Goal: Transaction & Acquisition: Purchase product/service

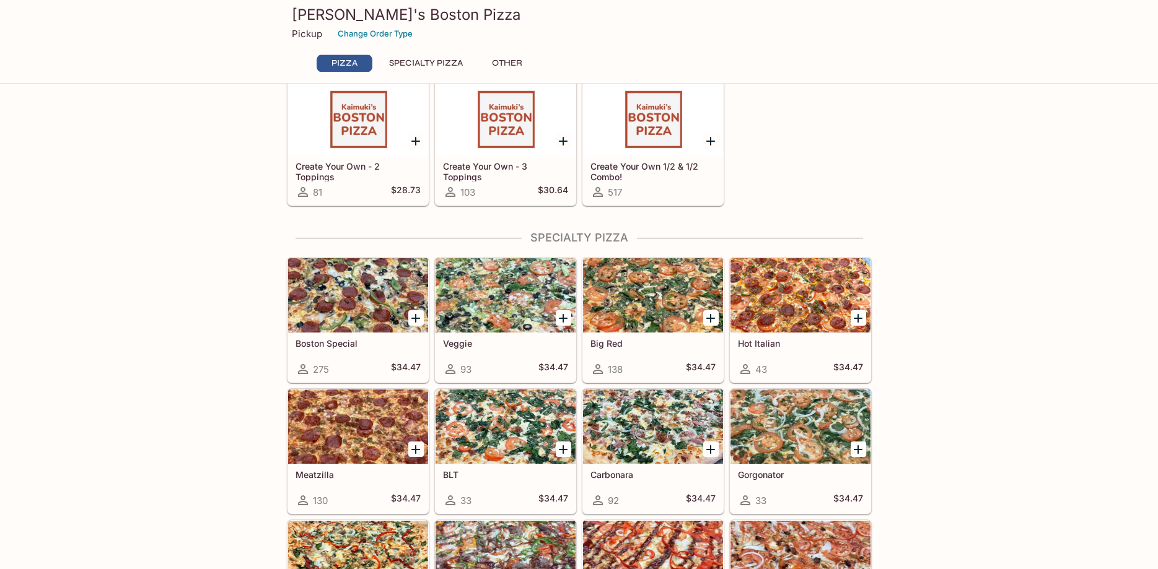
scroll to position [379, 0]
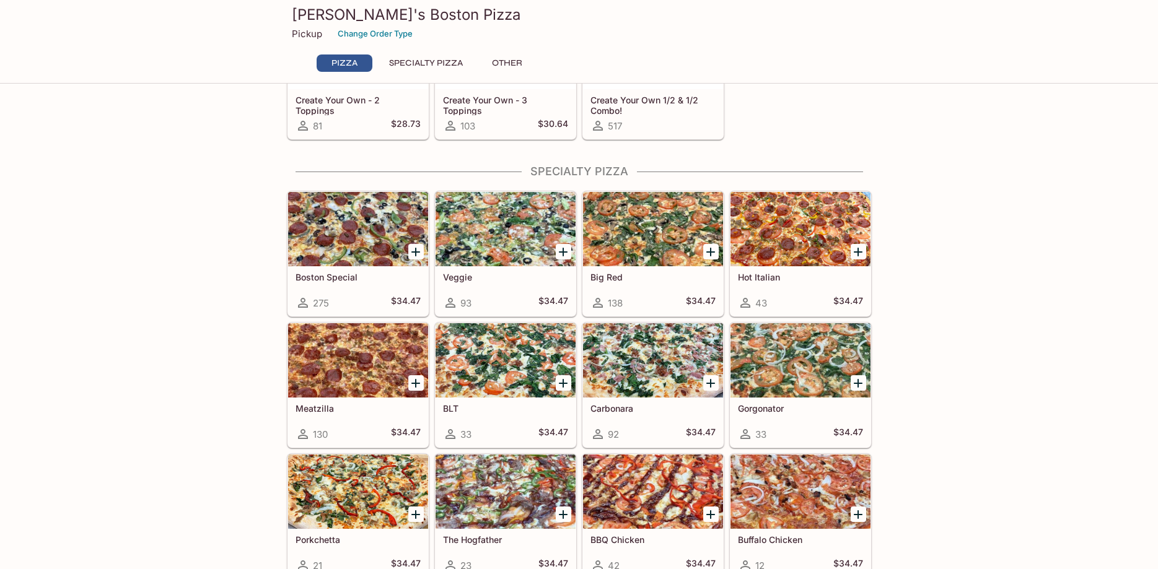
click at [492, 218] on div at bounding box center [505, 229] width 140 height 74
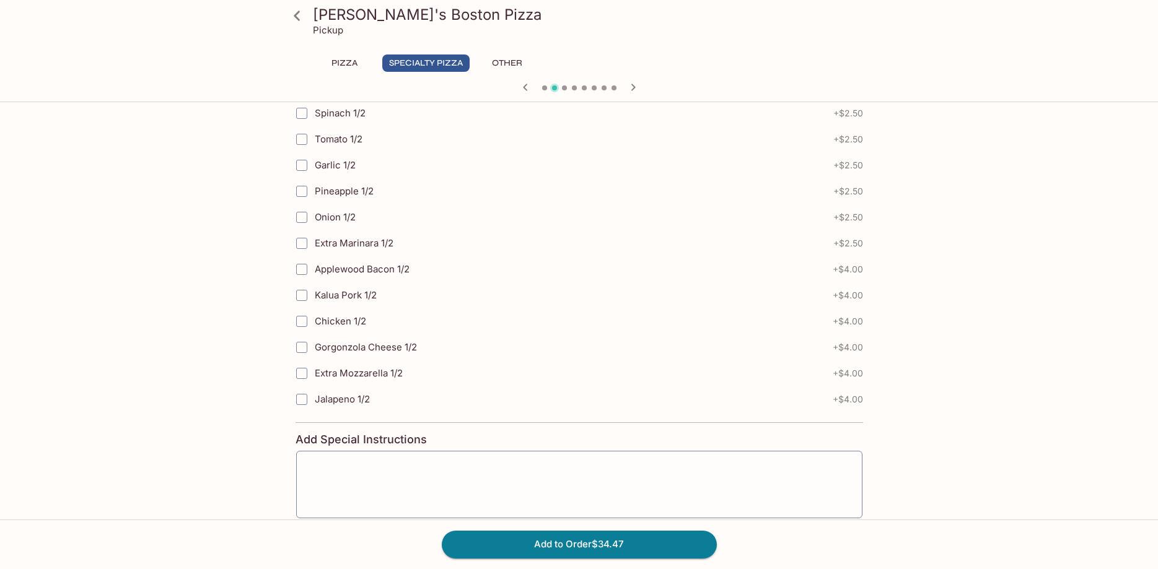
scroll to position [1140, 0]
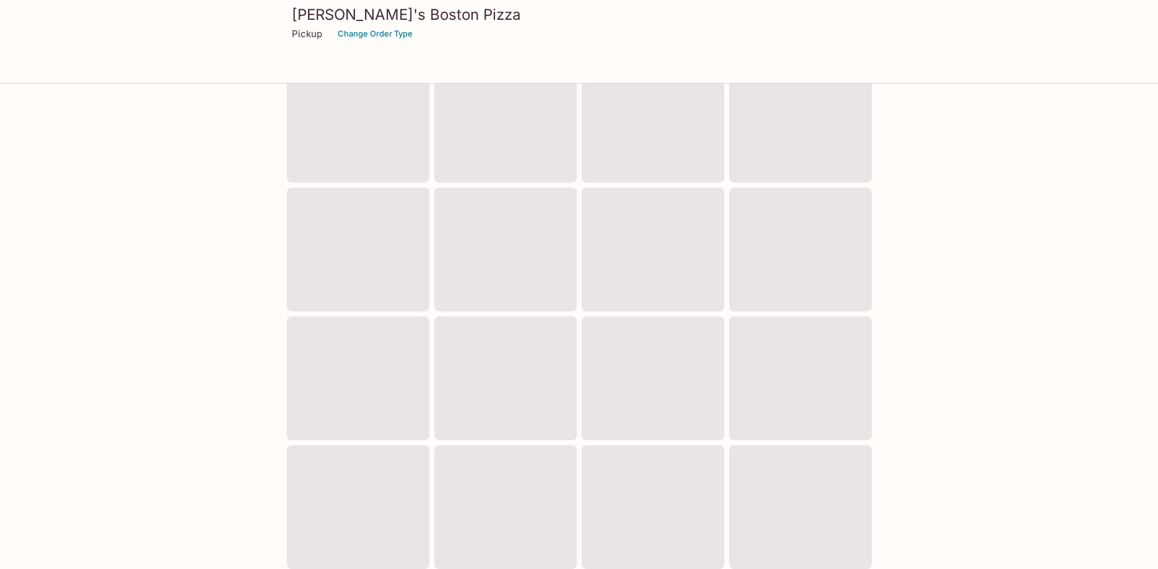
scroll to position [329, 0]
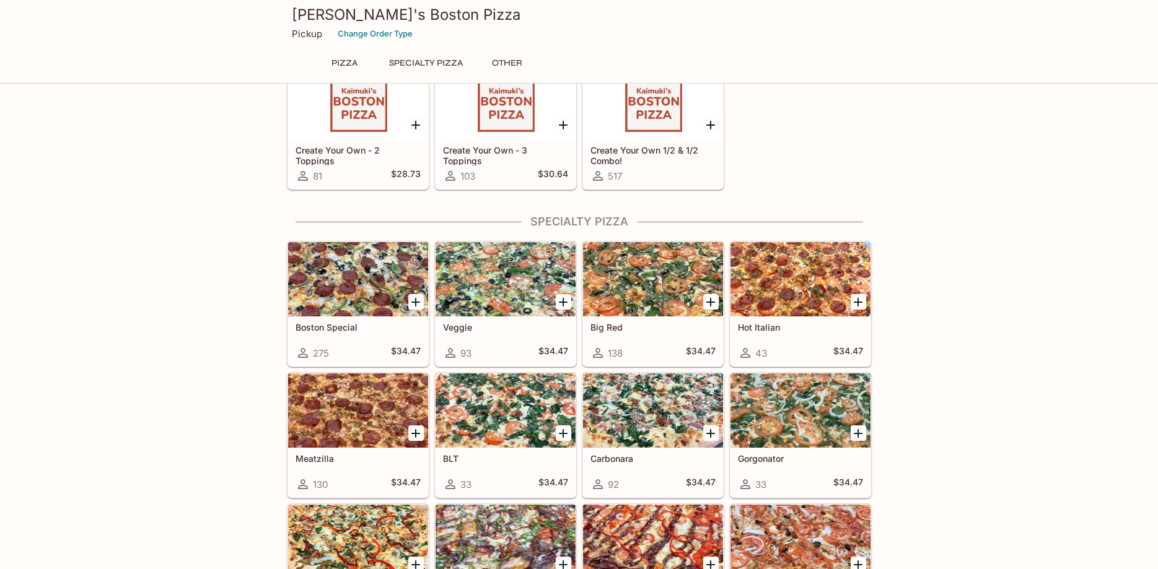
click at [364, 388] on div at bounding box center [358, 410] width 140 height 74
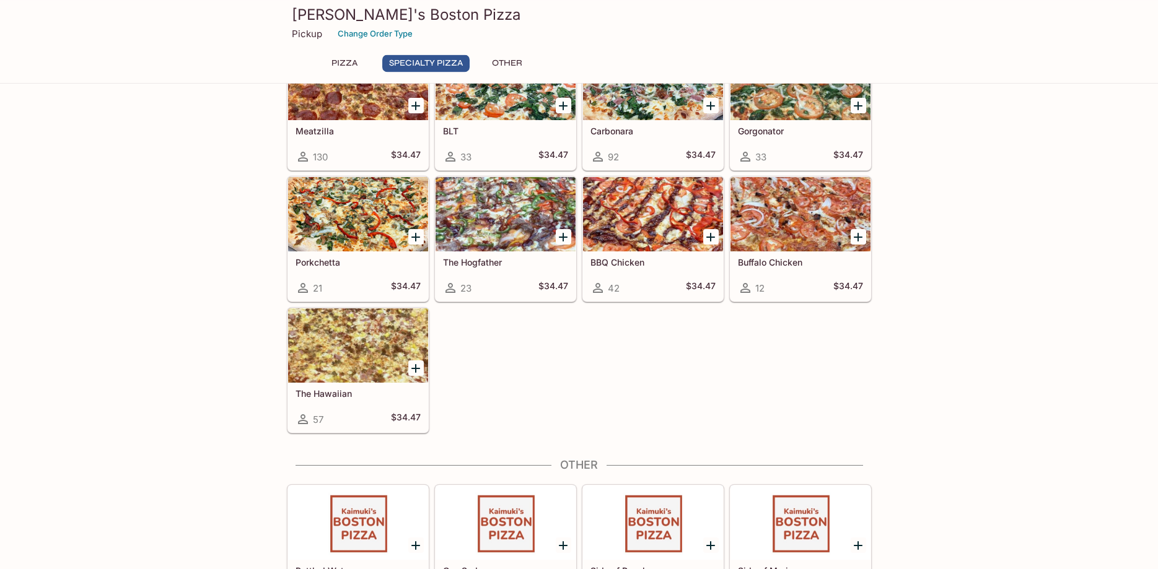
scroll to position [635, 0]
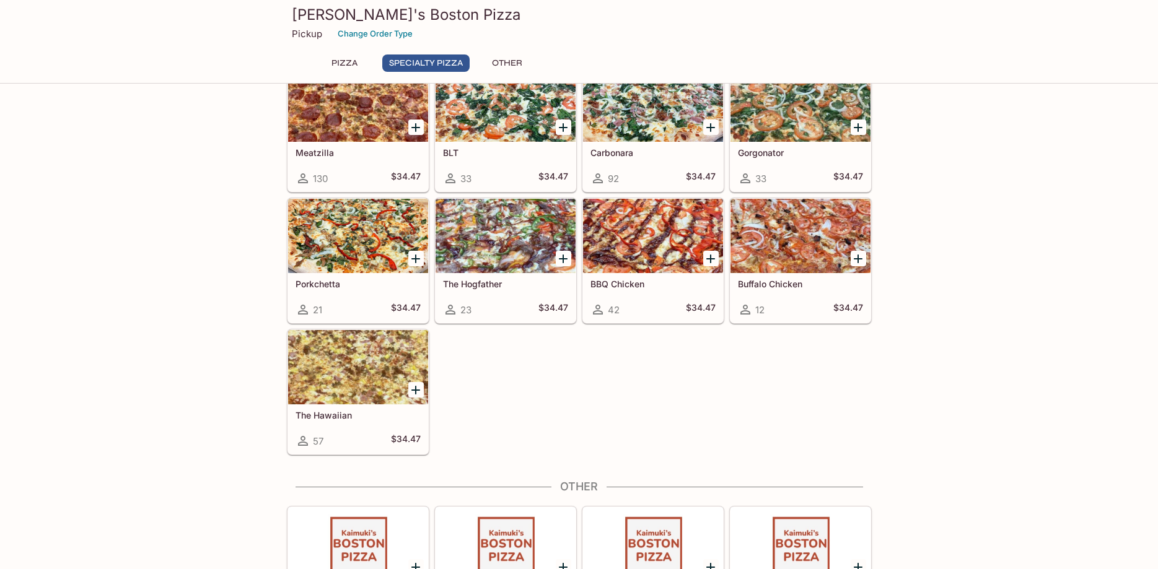
click at [356, 385] on div at bounding box center [358, 367] width 140 height 74
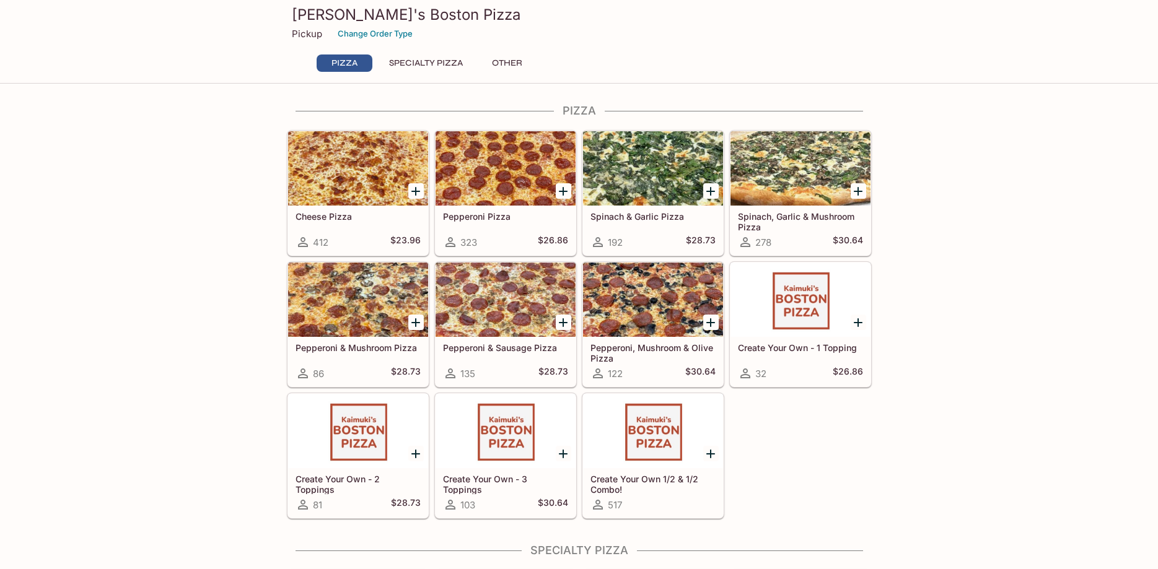
click at [647, 438] on div at bounding box center [653, 431] width 140 height 74
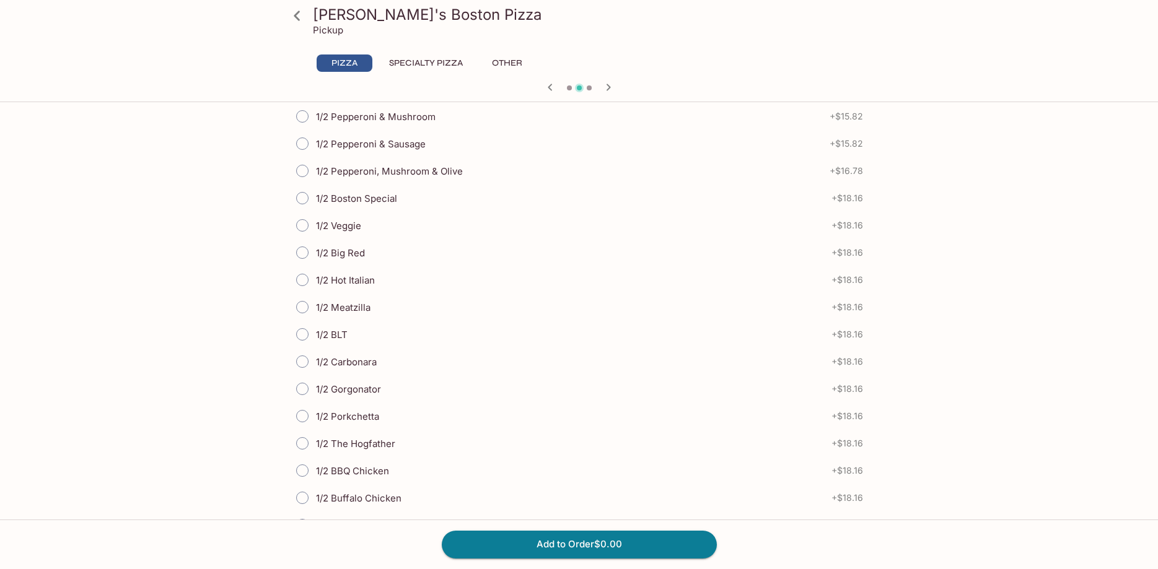
scroll to position [1074, 0]
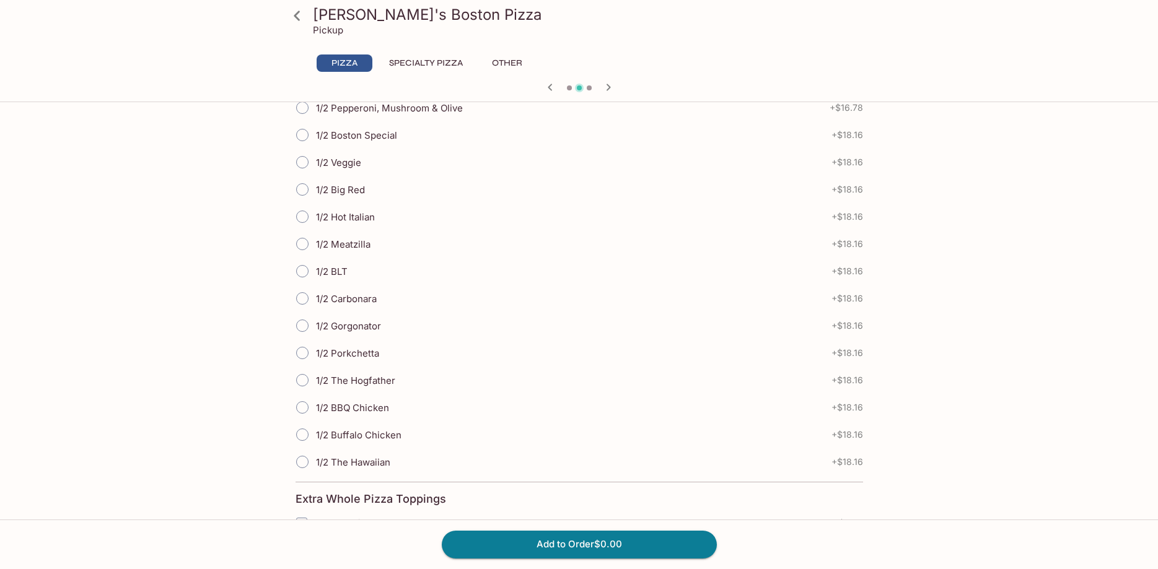
click at [301, 244] on input "1/2 Meatzilla" at bounding box center [302, 244] width 26 height 26
radio input "true"
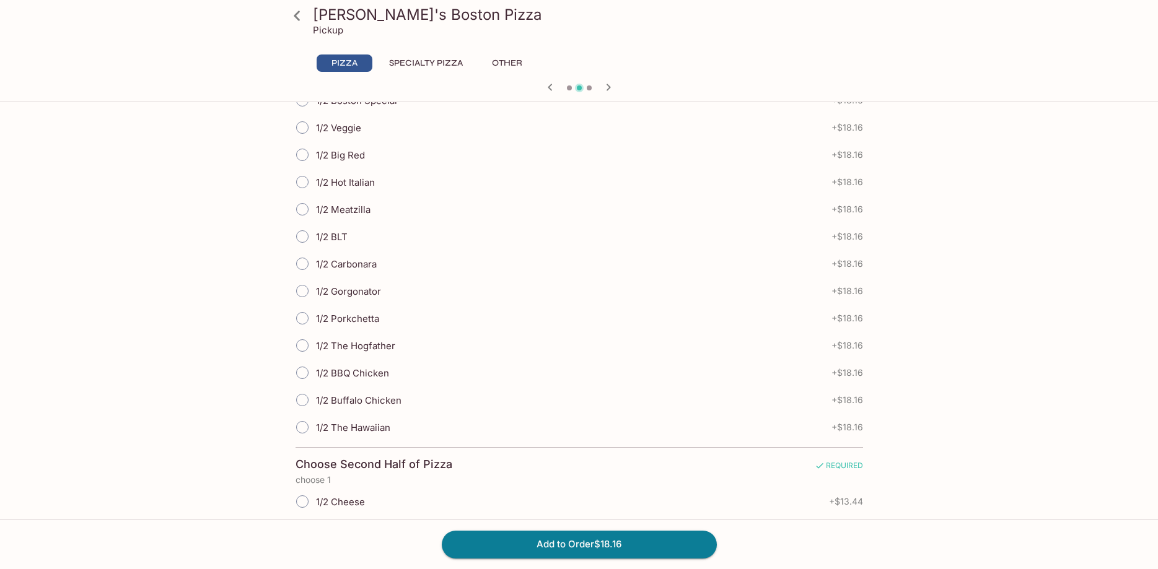
scroll to position [379, 0]
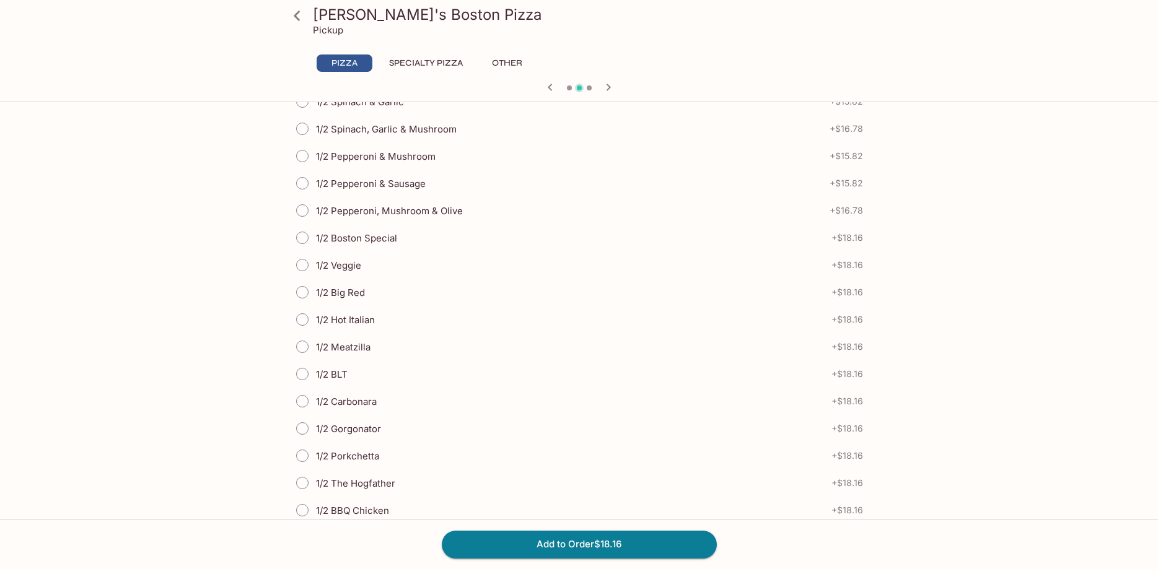
click at [305, 266] on input "1/2 Veggie" at bounding box center [302, 265] width 26 height 26
radio input "true"
click at [562, 546] on button "Add to Order $36.32" at bounding box center [579, 544] width 275 height 27
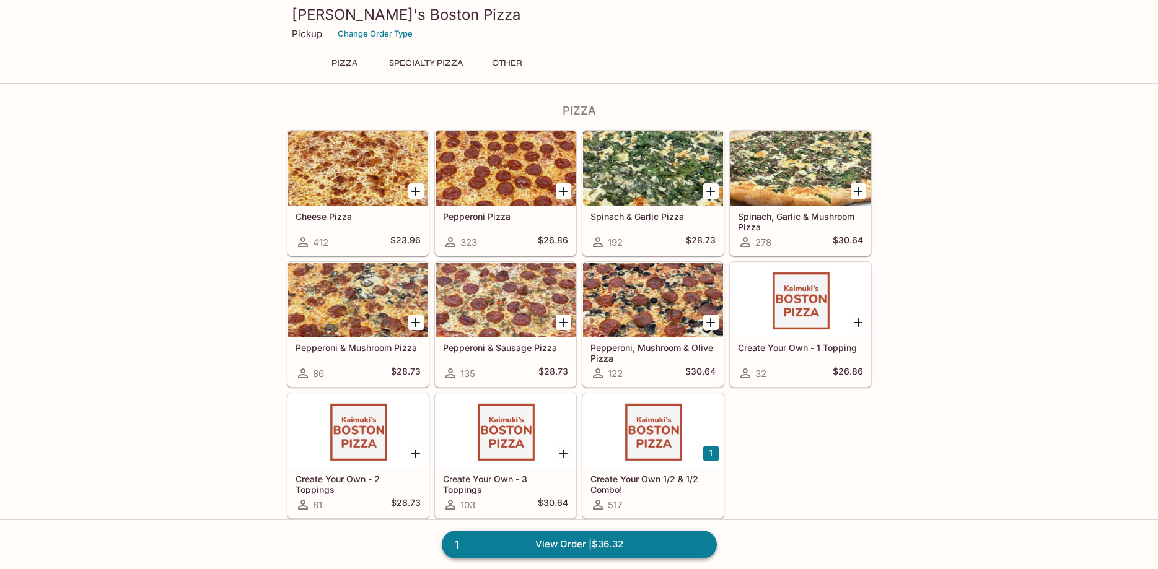
click at [539, 546] on link "1 View Order | $36.32" at bounding box center [579, 544] width 275 height 27
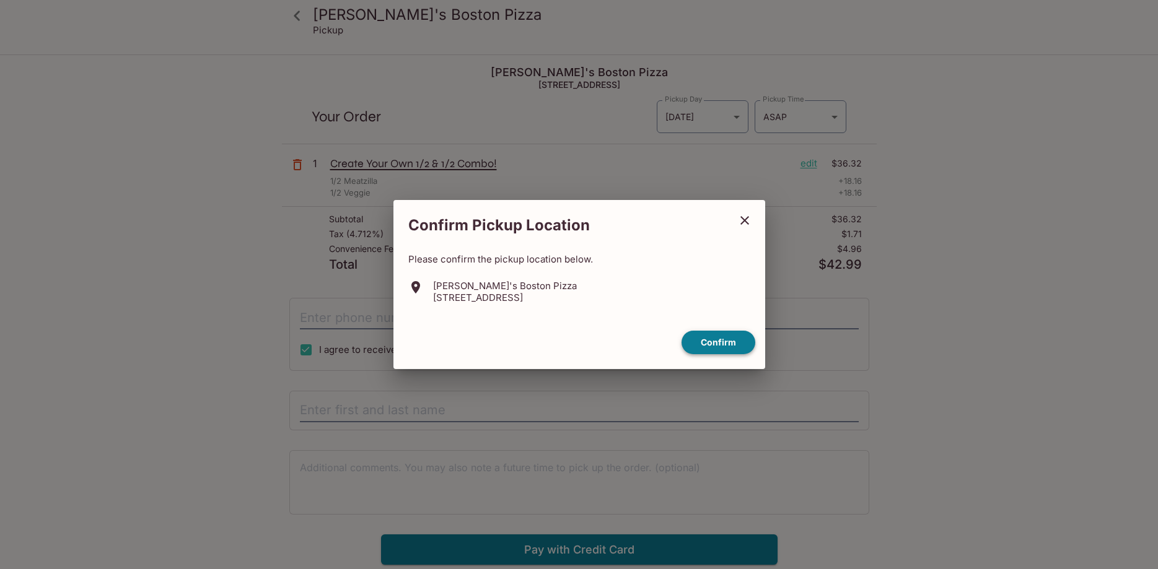
click at [730, 341] on button "Confirm" at bounding box center [718, 343] width 74 height 24
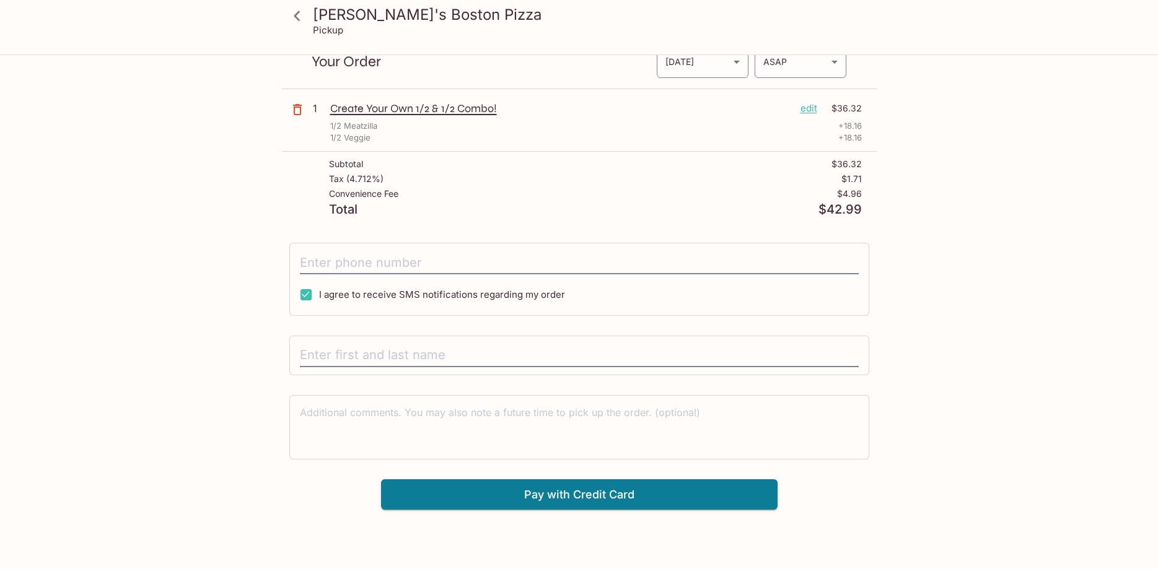
scroll to position [56, 0]
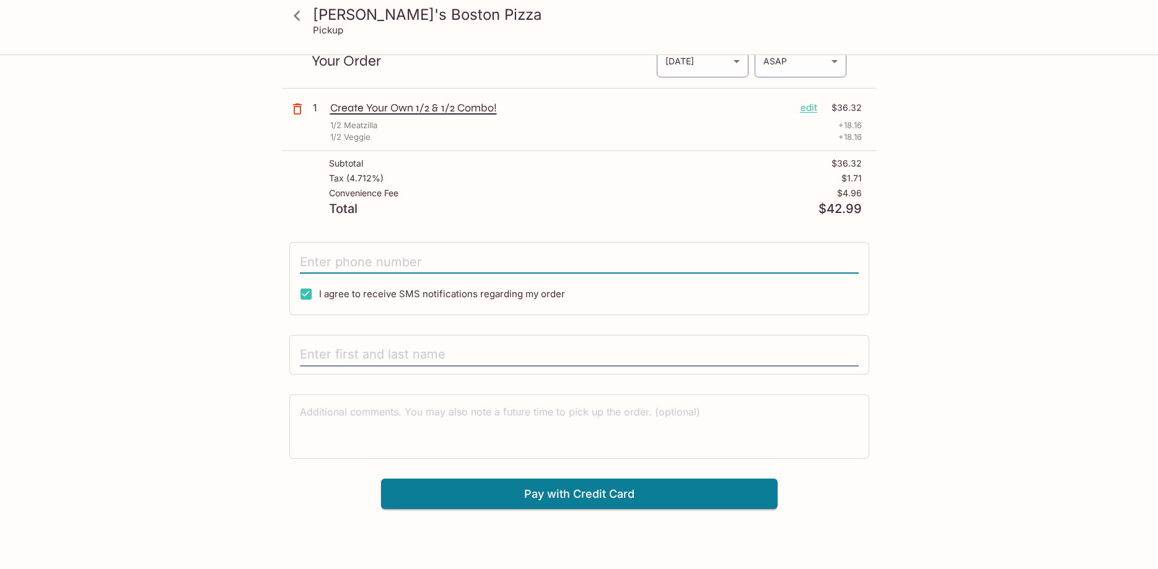
click at [379, 263] on input "tel" at bounding box center [579, 262] width 559 height 24
type input "[PHONE_NUMBER]"
click at [419, 354] on input "text" at bounding box center [579, 355] width 559 height 24
type input "[PERSON_NAME]"
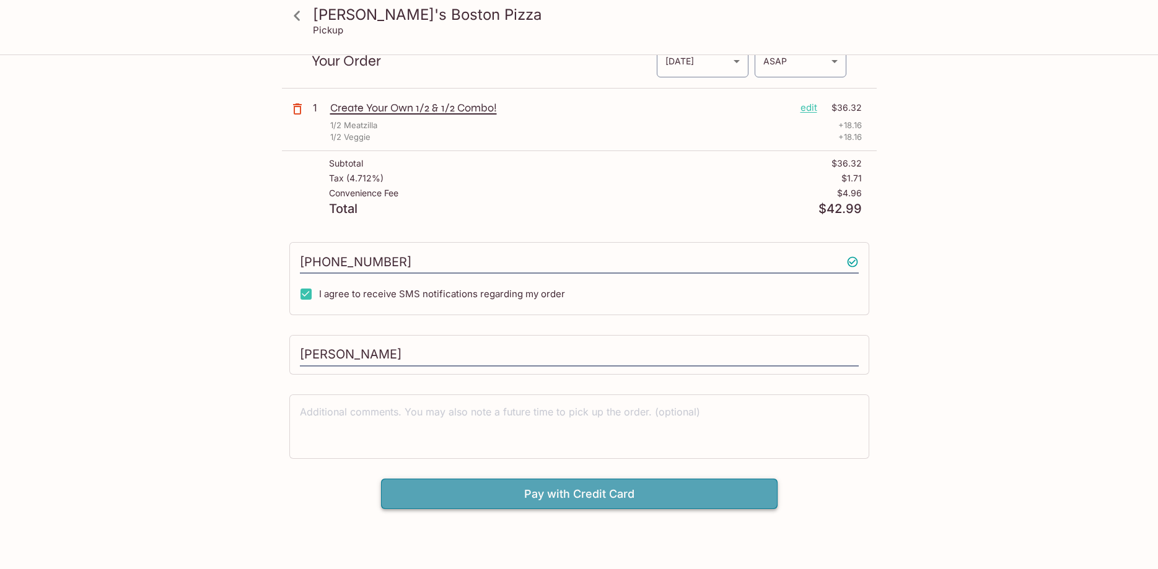
click at [559, 500] on button "Pay with Credit Card" at bounding box center [579, 494] width 396 height 31
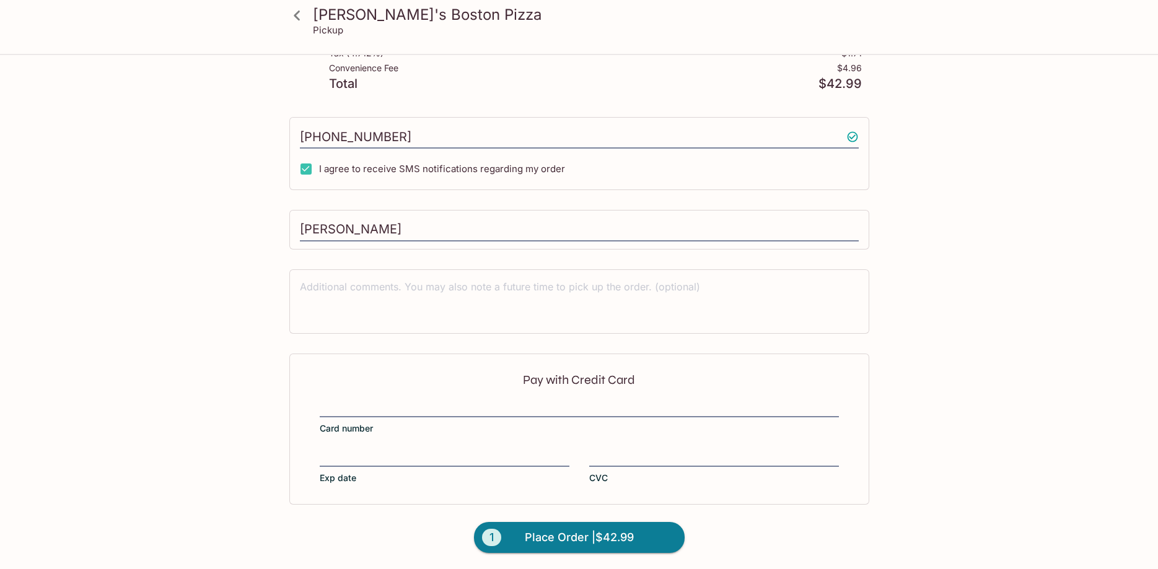
scroll to position [182, 0]
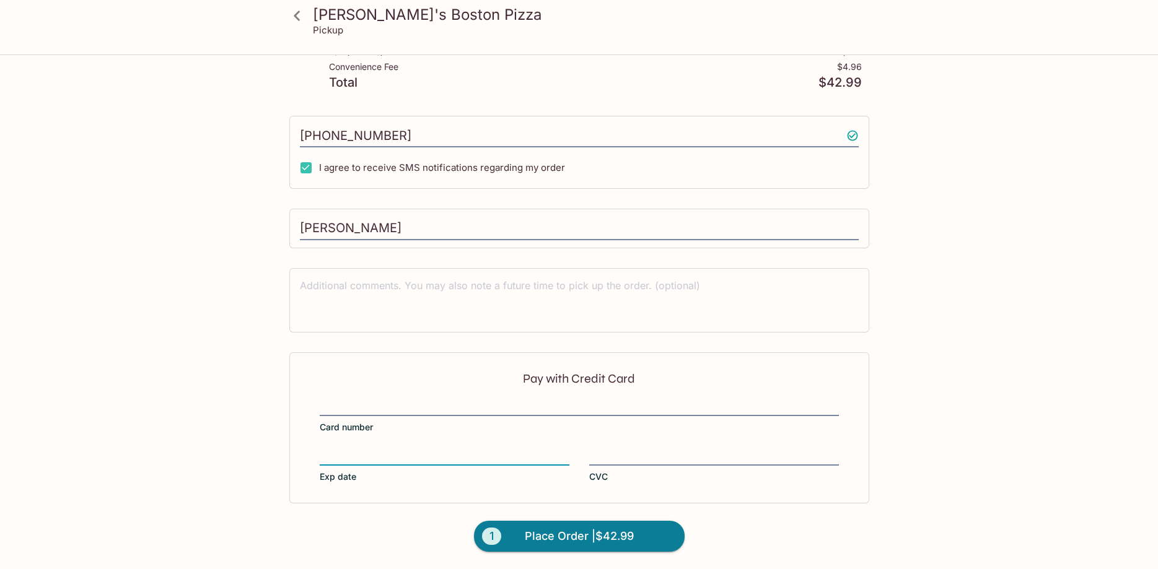
click at [611, 448] on div "Pay with Credit Card Card number Exp date CVC" at bounding box center [579, 427] width 580 height 151
click at [562, 534] on span "Place Order | $42.99" at bounding box center [579, 536] width 109 height 20
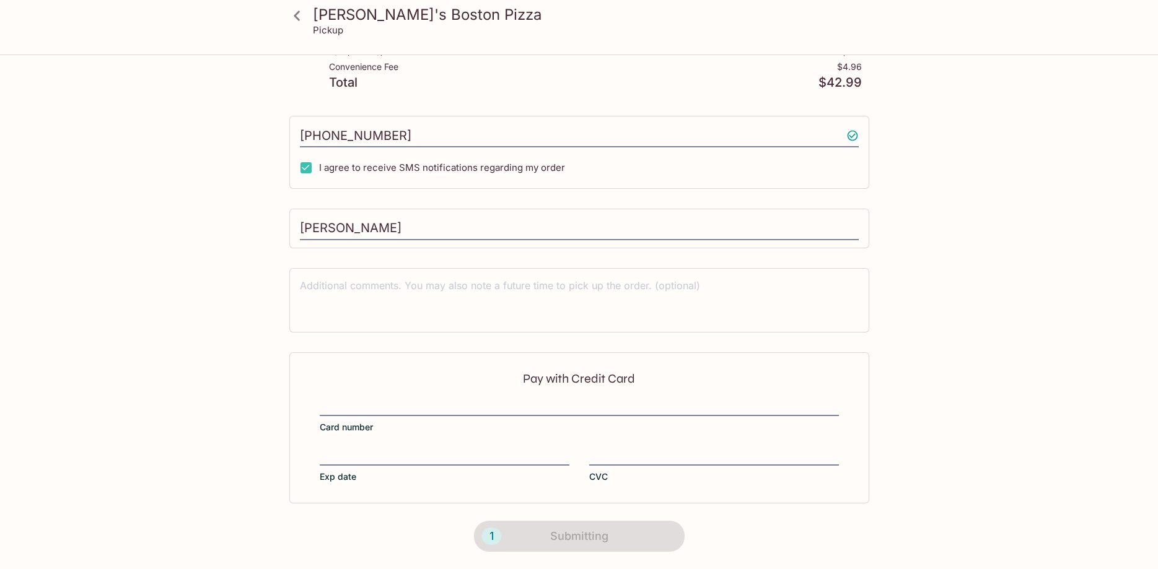
scroll to position [0, 0]
